Goal: Book appointment/travel/reservation

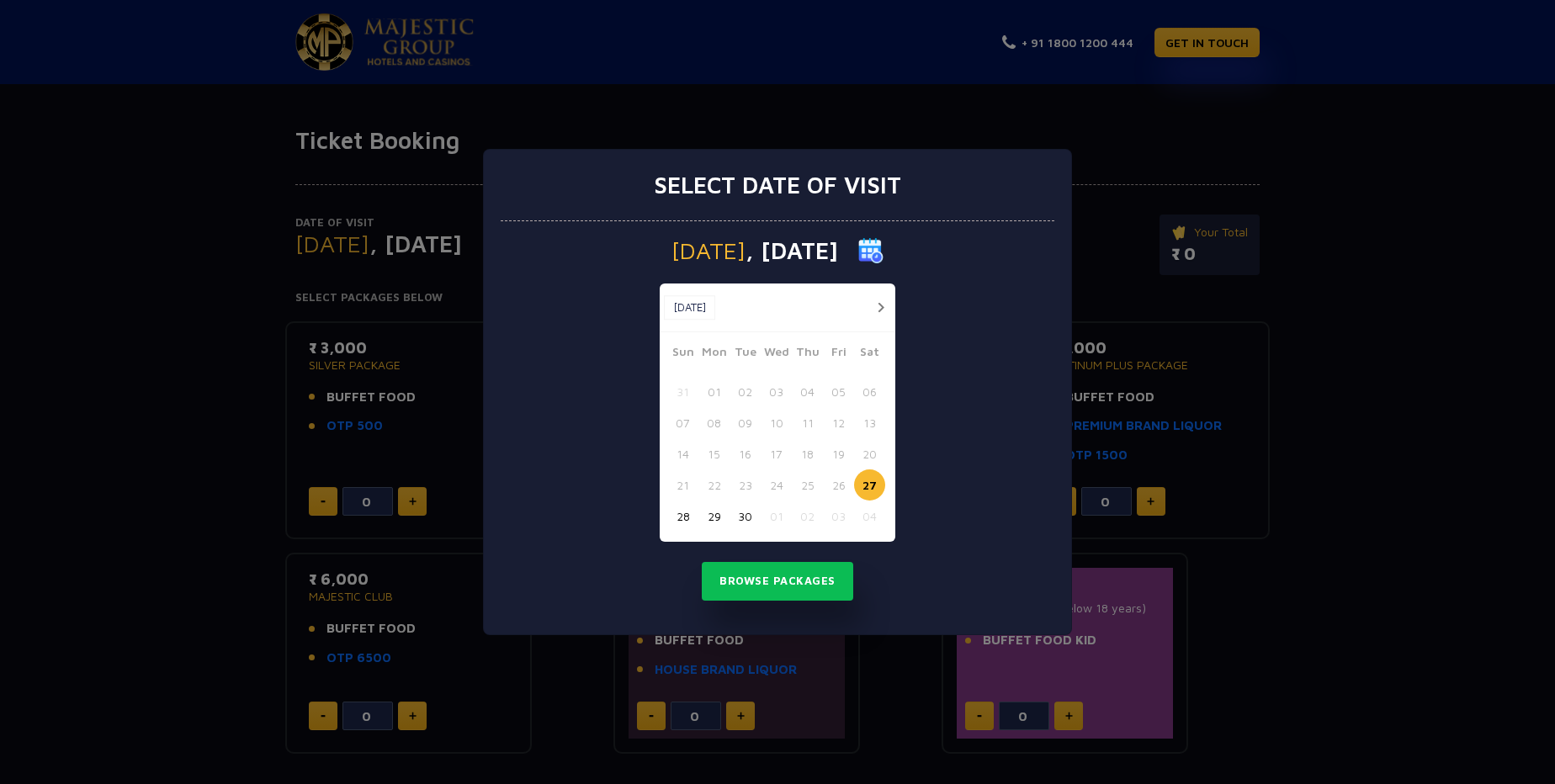
click at [777, 523] on button "01" at bounding box center [776, 516] width 31 height 31
click at [823, 601] on button "Browse Packages" at bounding box center [777, 581] width 151 height 38
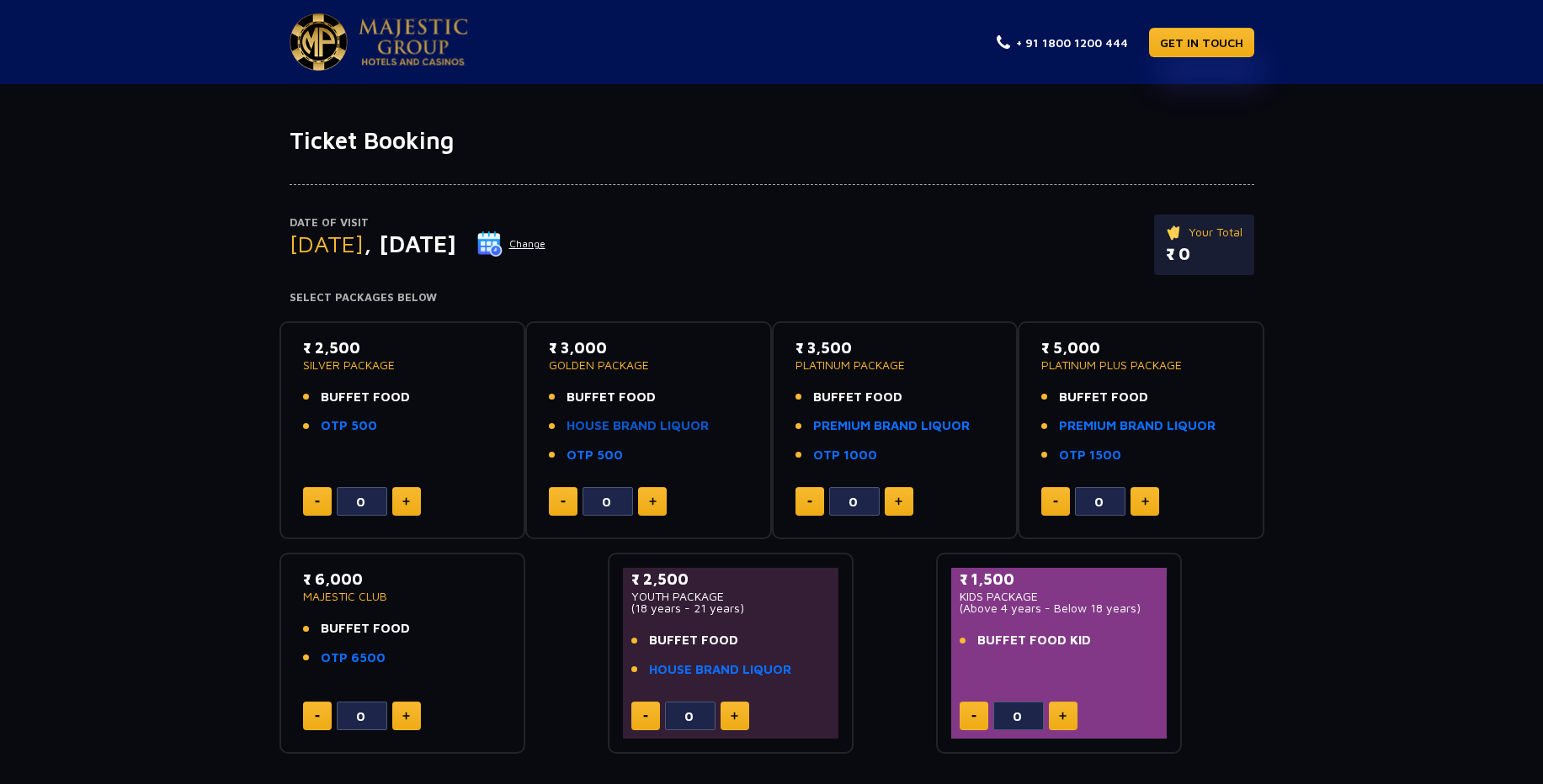
click at [623, 435] on link "HOUSE BRAND LIQUOR" at bounding box center [637, 426] width 142 height 20
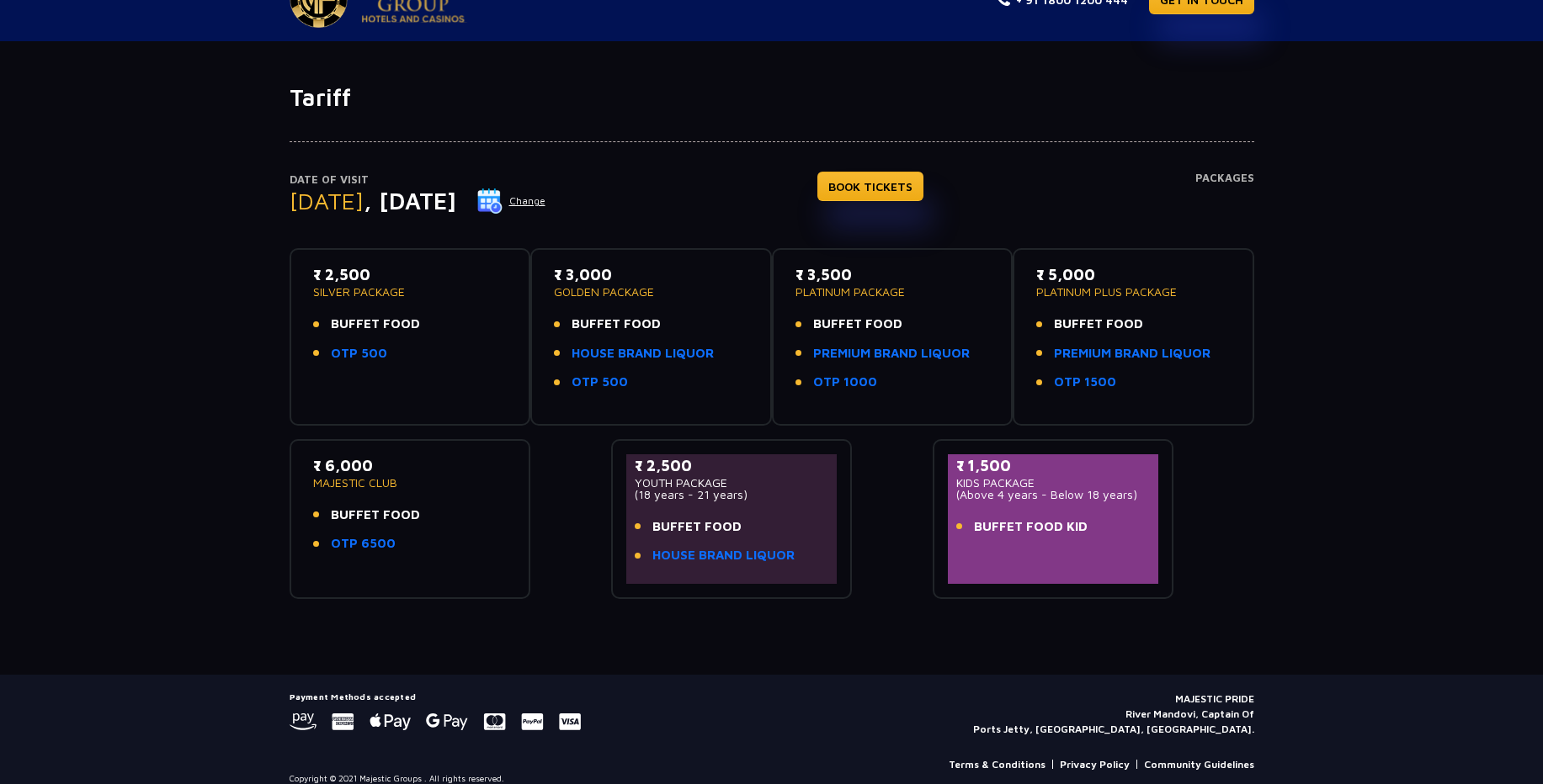
scroll to position [82, 0]
